Goal: Information Seeking & Learning: Learn about a topic

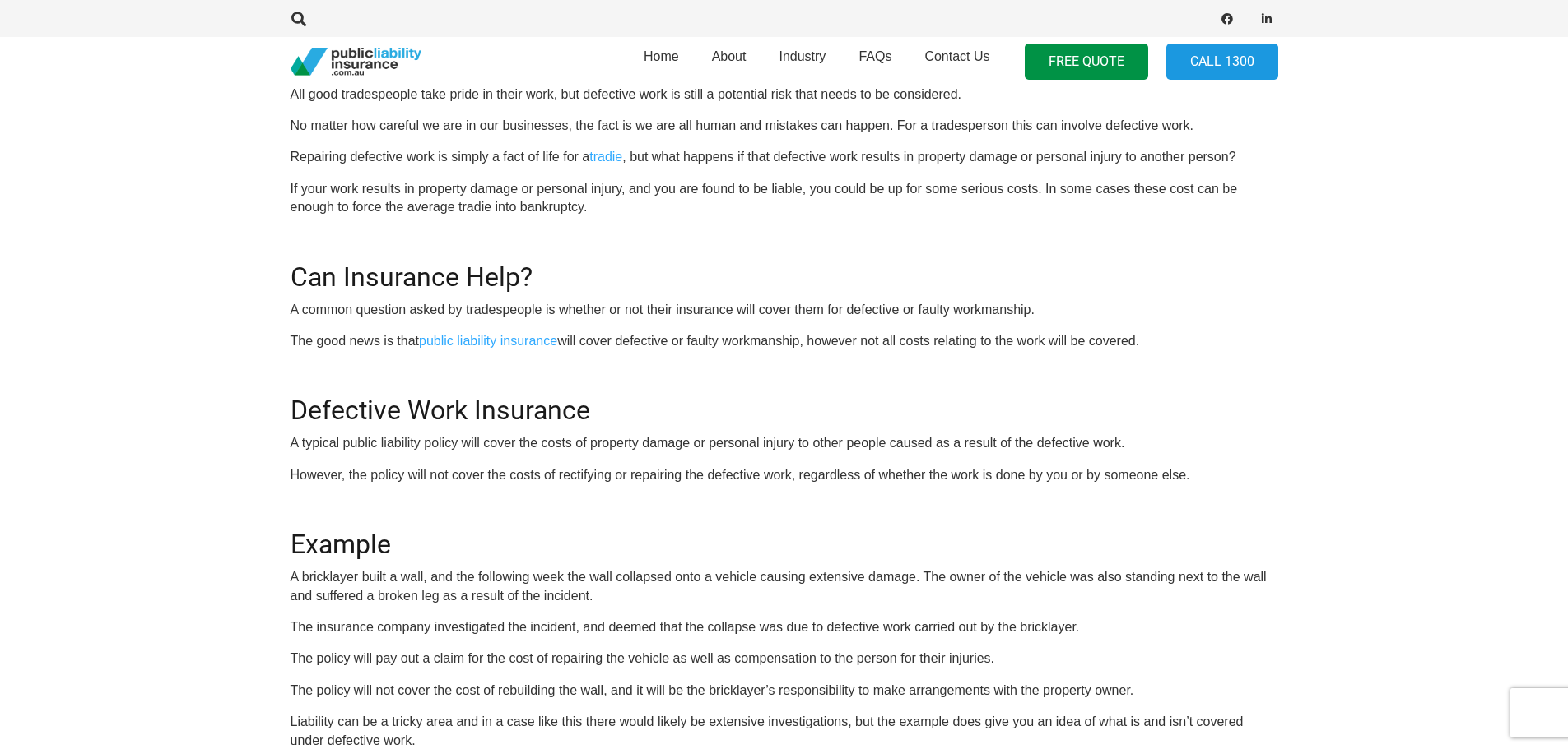
scroll to position [577, 0]
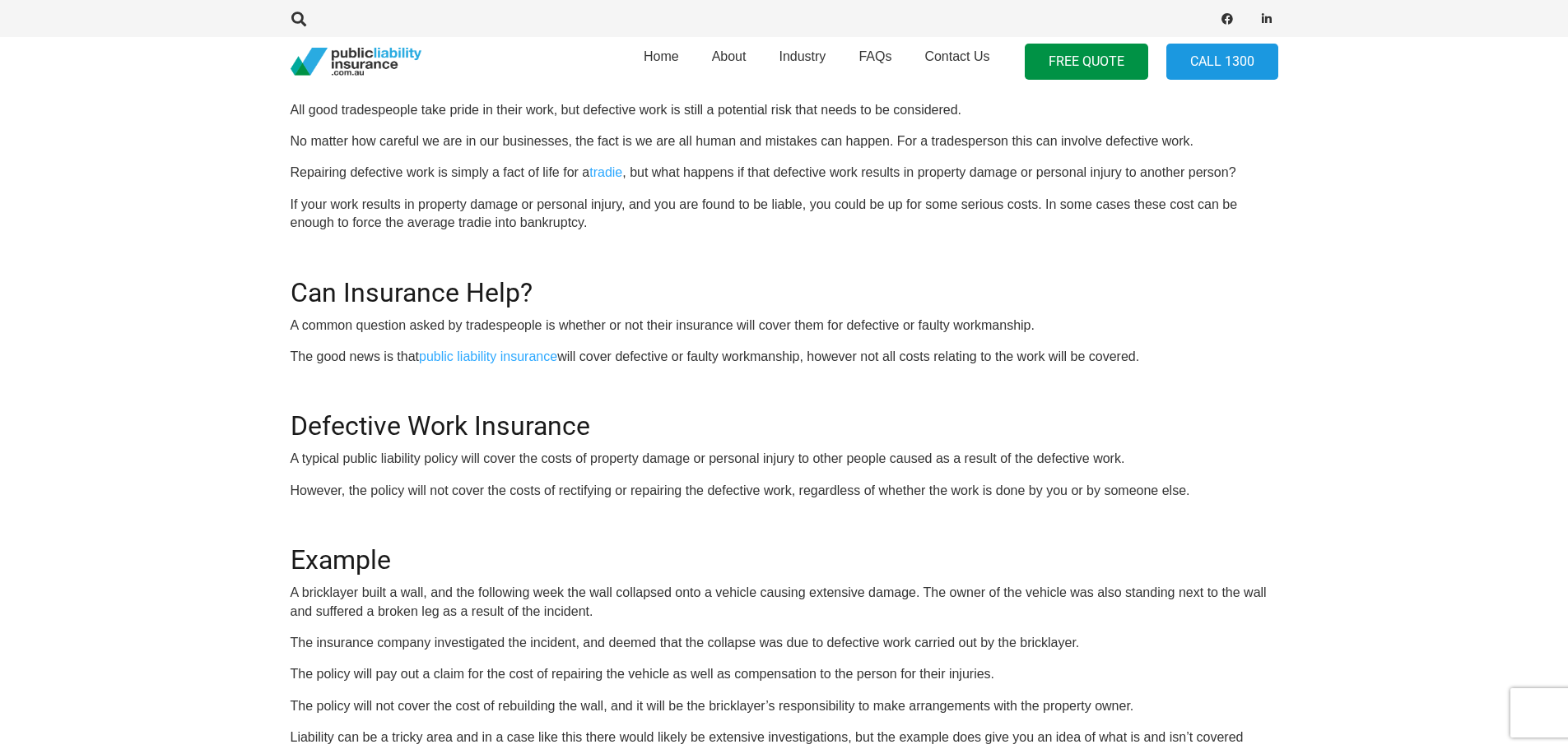
click at [335, 326] on p "A common question asked by tradespeople is whether or not their insurance will …" at bounding box center [784, 326] width 987 height 18
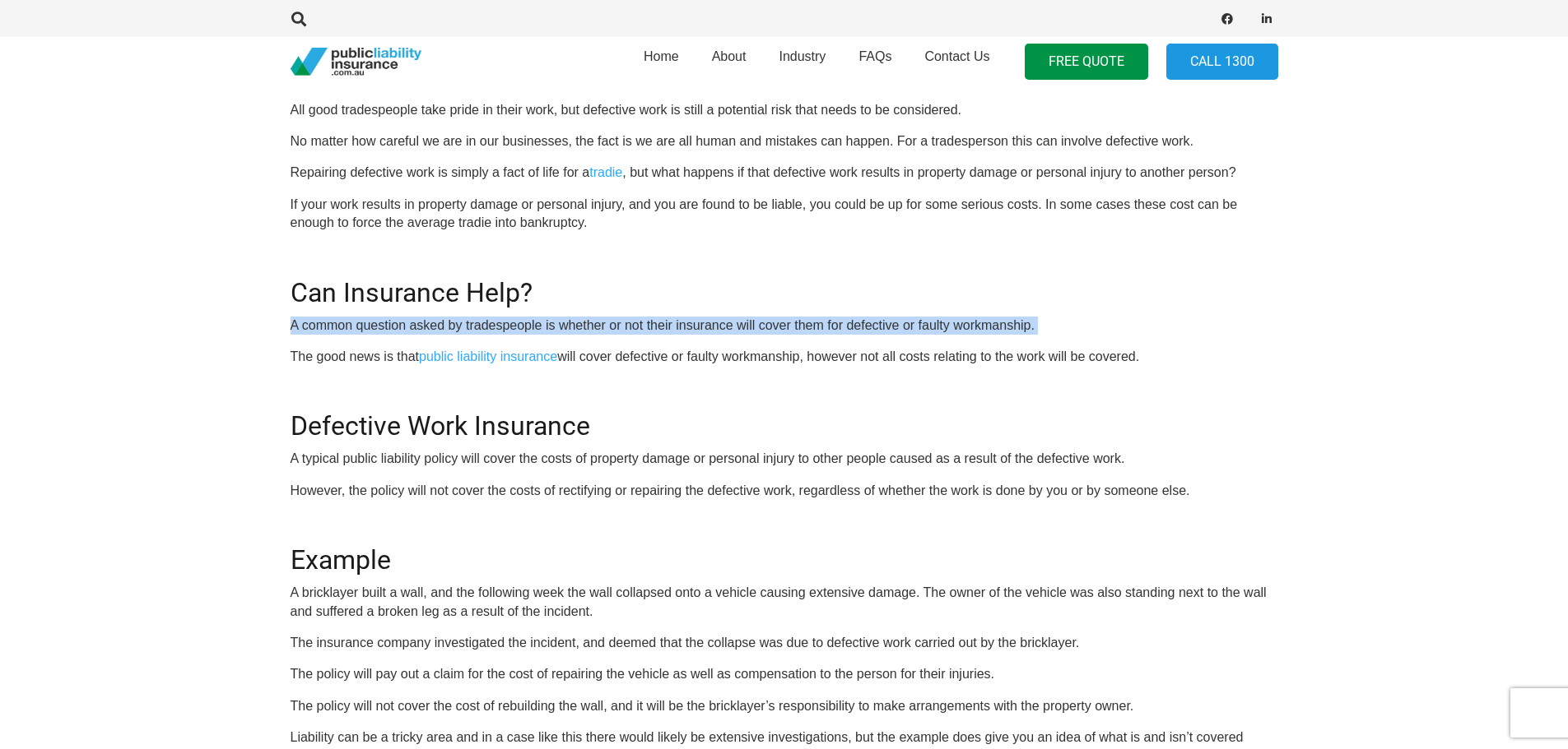
click at [335, 326] on p "A common question asked by tradespeople is whether or not their insurance will …" at bounding box center [784, 326] width 987 height 18
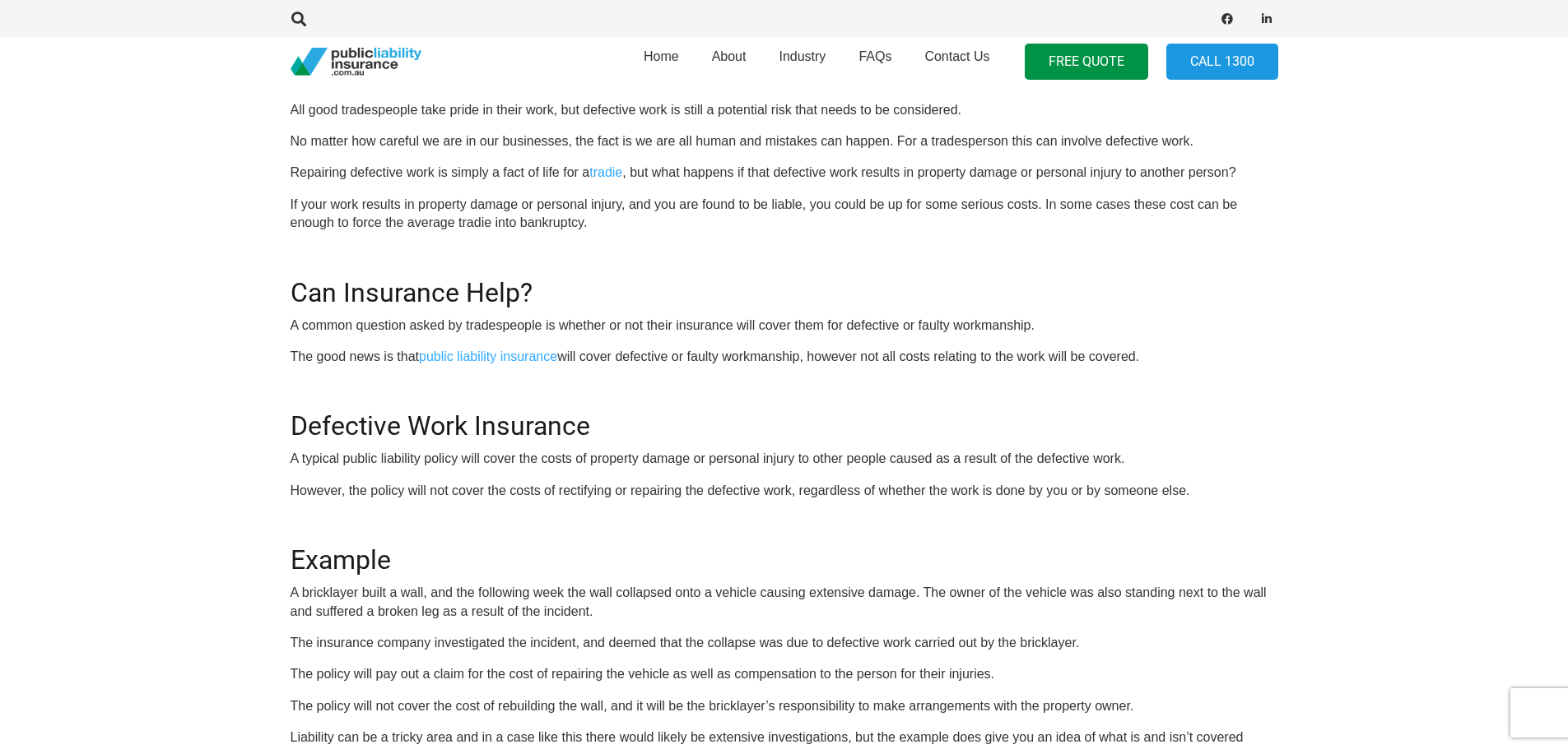
click at [655, 464] on p "A typical public liability policy will cover the costs of property damage or pe…" at bounding box center [784, 459] width 987 height 18
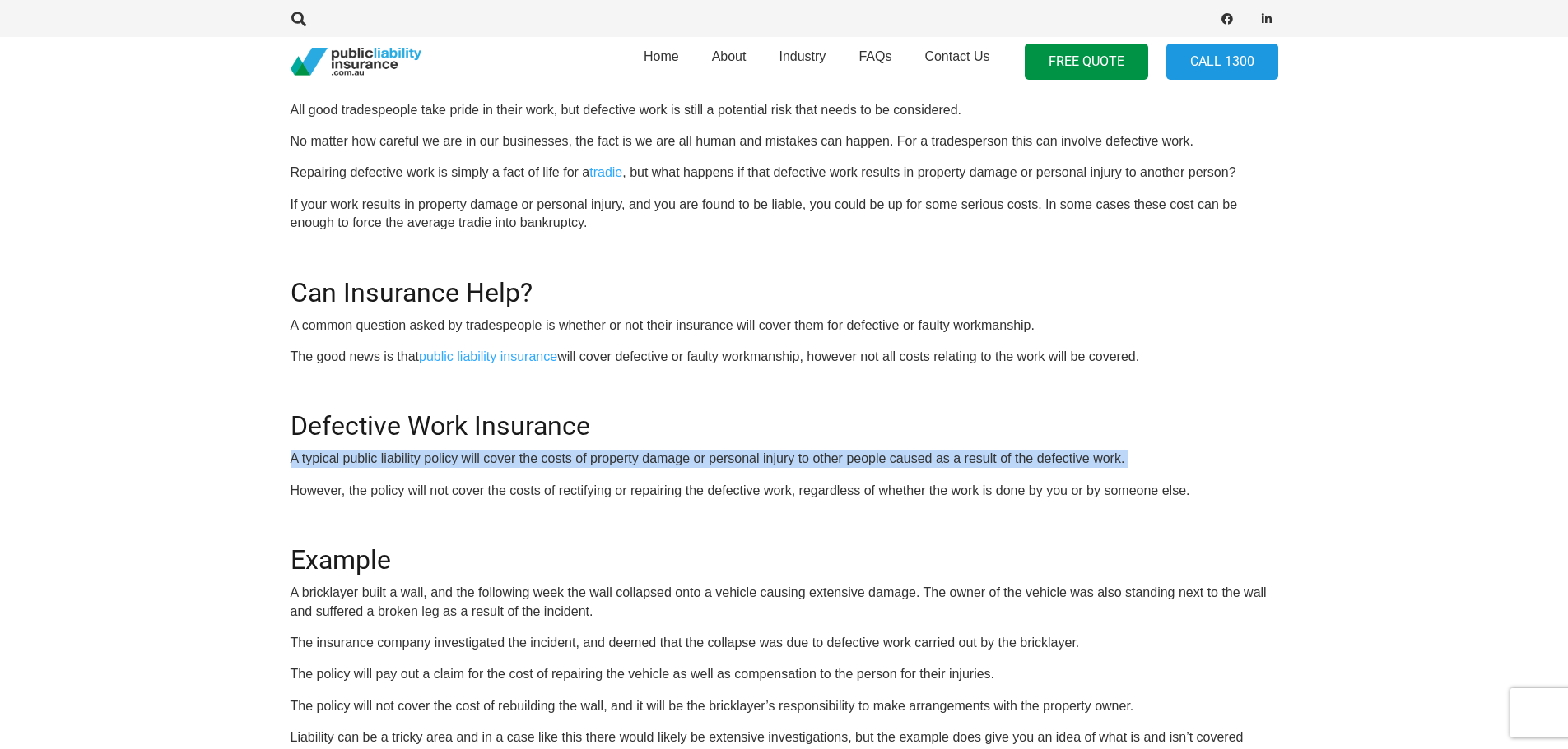
click at [655, 464] on p "A typical public liability policy will cover the costs of property damage or pe…" at bounding box center [784, 459] width 987 height 18
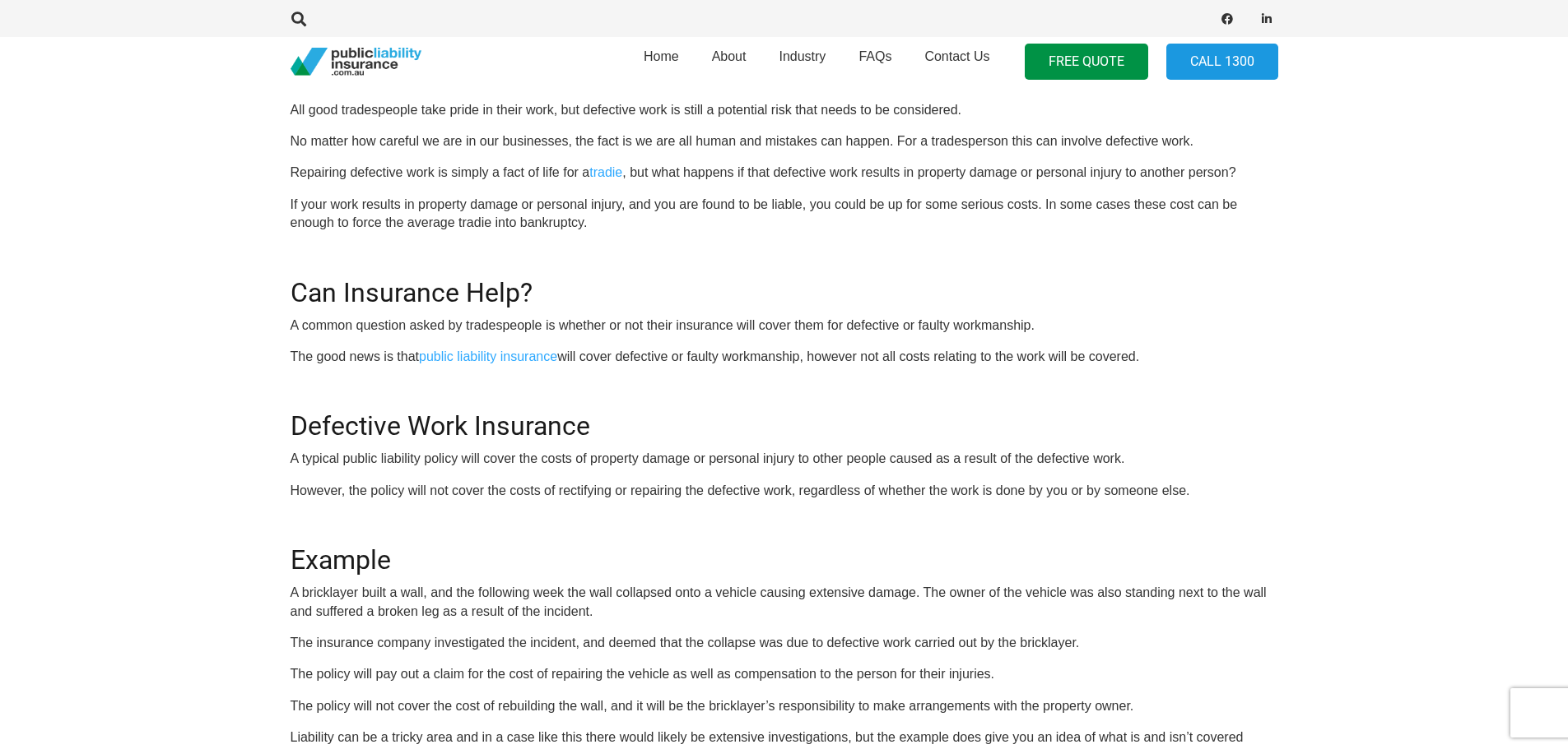
click at [585, 478] on div "OR CALL [PHONE_NUMBER] All good tradespeople take pride in their work, but defe…" at bounding box center [784, 463] width 987 height 810
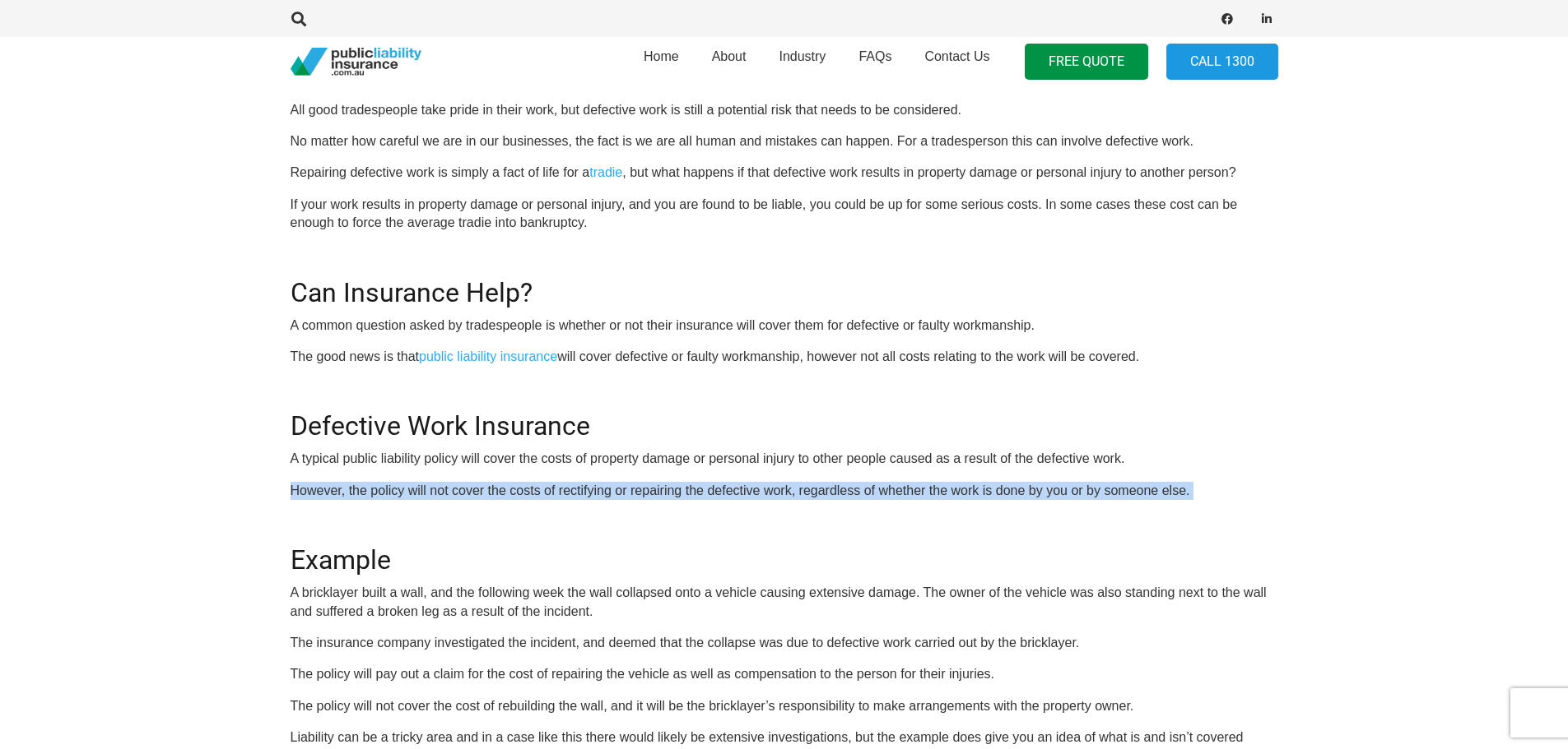
click at [585, 478] on div "OR CALL [PHONE_NUMBER] All good tradespeople take pride in their work, but defe…" at bounding box center [784, 463] width 987 height 810
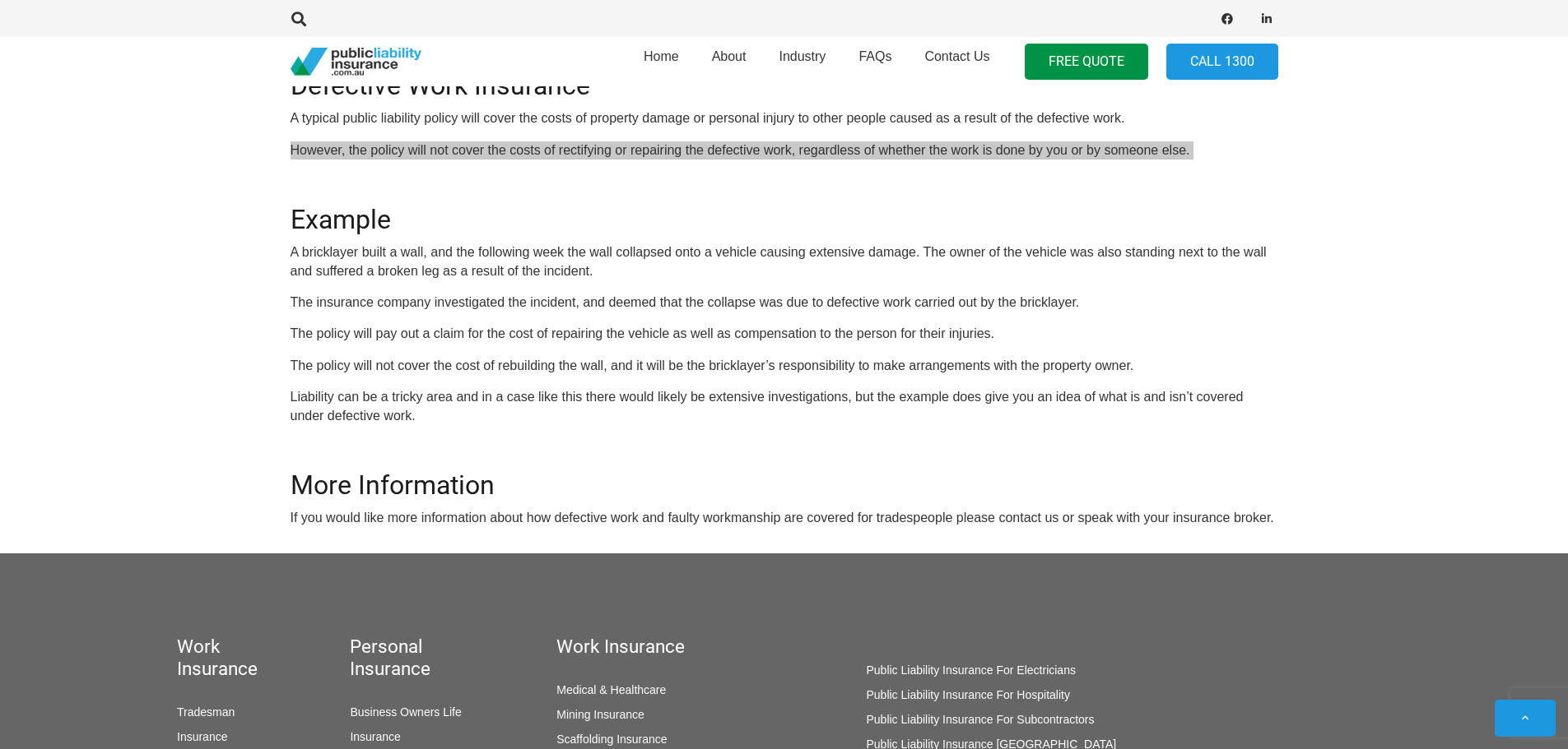
scroll to position [920, 0]
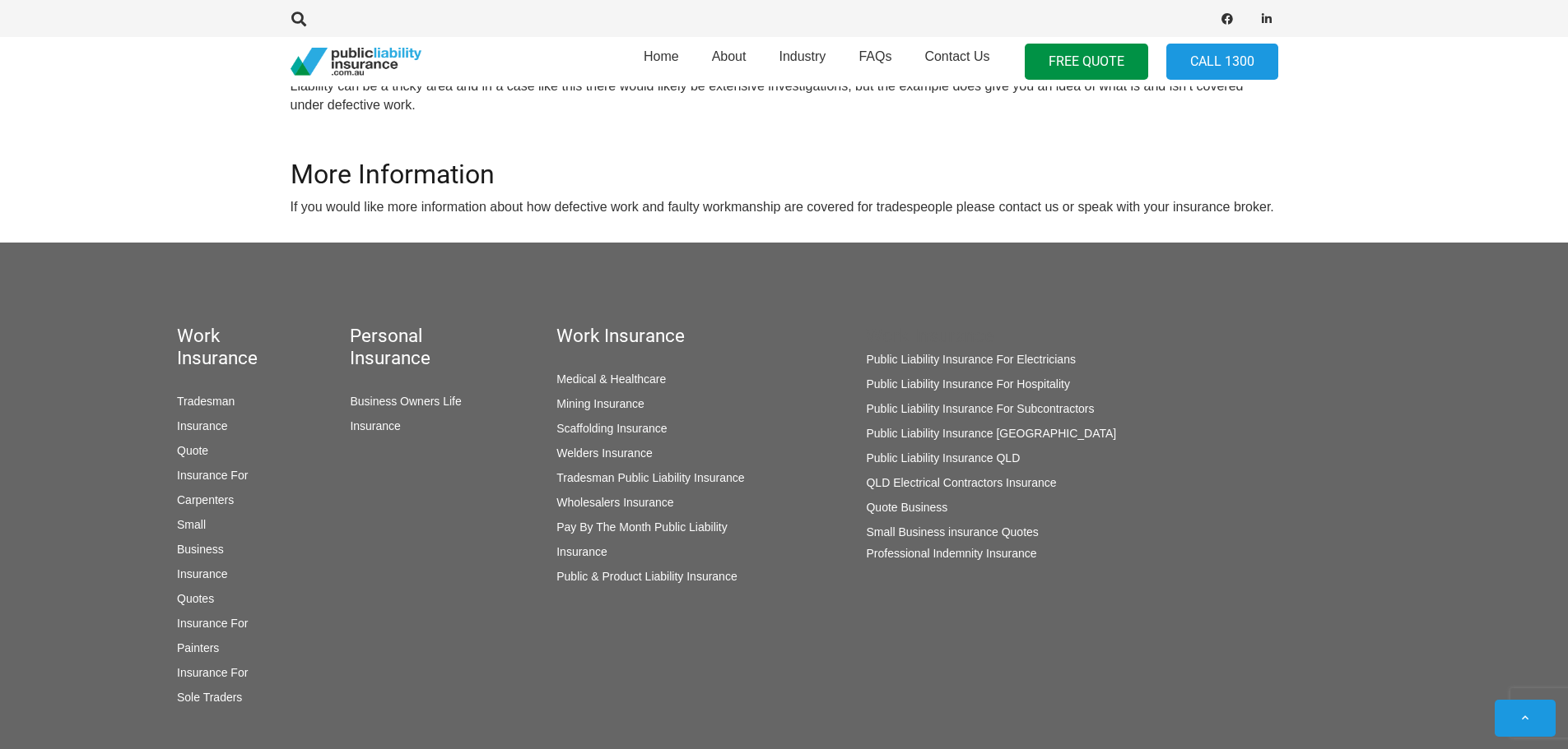
scroll to position [1227, 0]
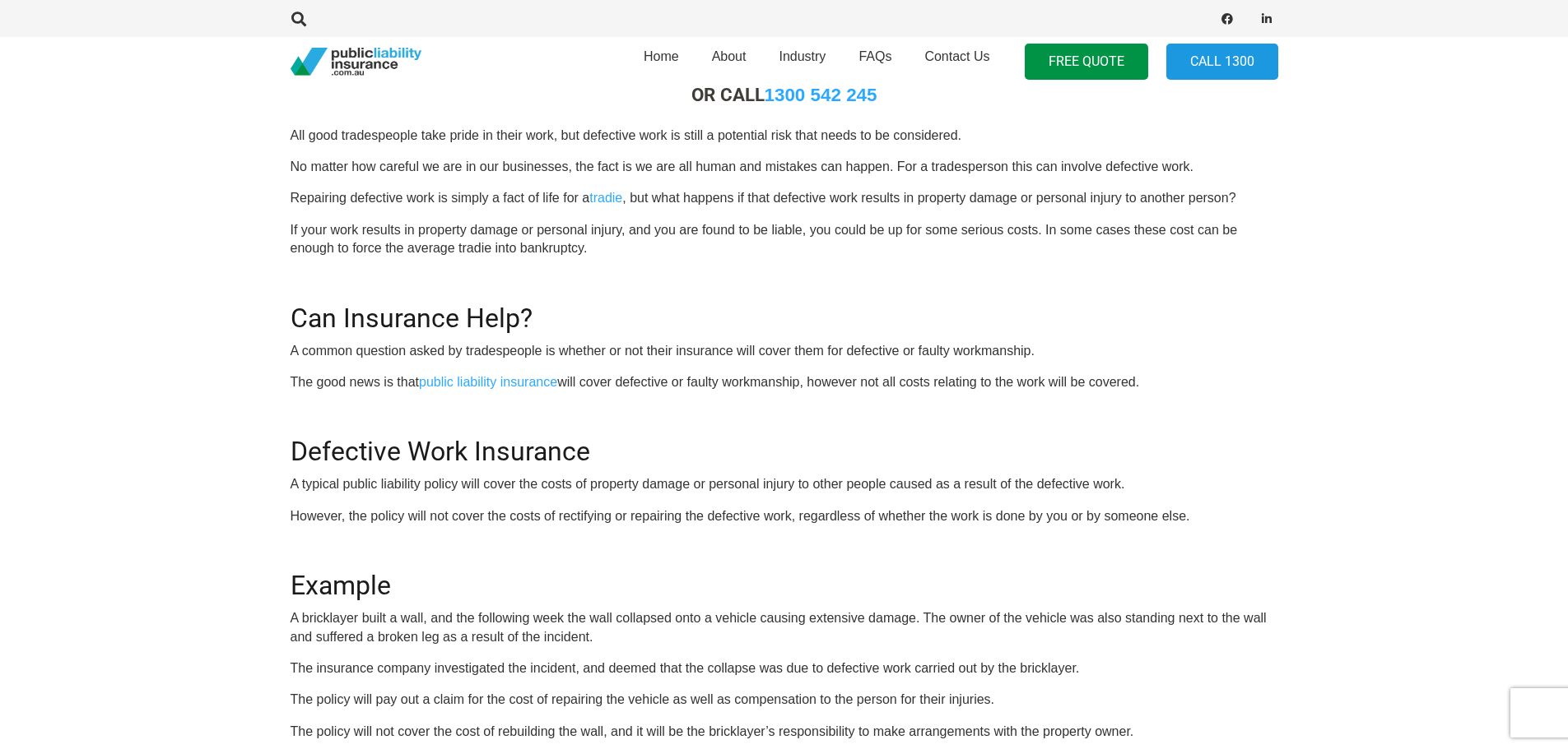
scroll to position [550, 0]
